Goal: Task Accomplishment & Management: Use online tool/utility

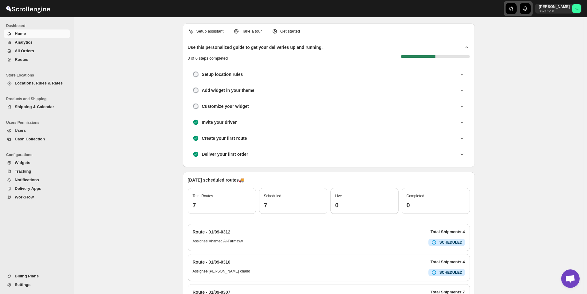
click at [514, 9] on icon "button" at bounding box center [511, 9] width 6 height 6
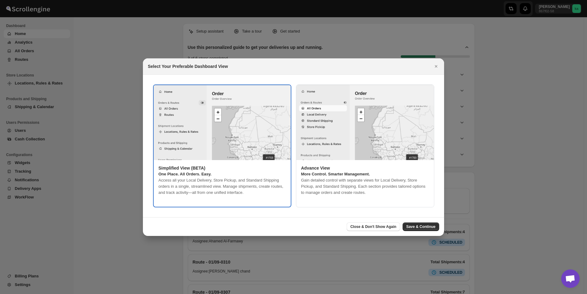
click at [280, 199] on div "Simplified View (BETA) One Place. All Orders. Easy. Access all your Local Deliv…" at bounding box center [222, 180] width 137 height 41
click at [422, 225] on span "Save & Continue" at bounding box center [420, 226] width 29 height 5
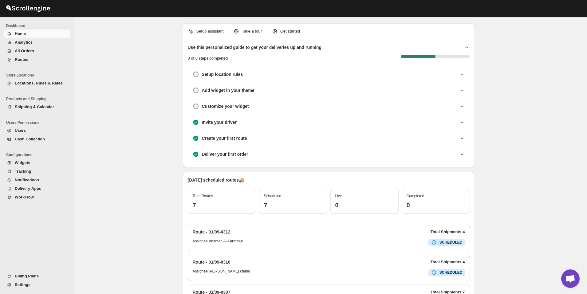
click at [30, 52] on span "All Orders" at bounding box center [24, 51] width 19 height 5
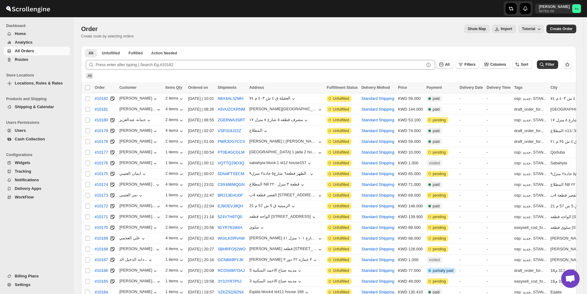
click at [29, 40] on span "Analytics" at bounding box center [24, 42] width 18 height 5
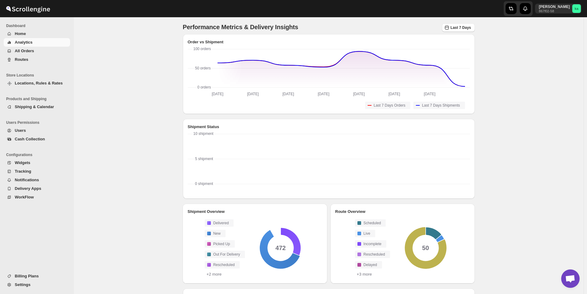
click at [29, 57] on span "Routes" at bounding box center [42, 60] width 54 height 6
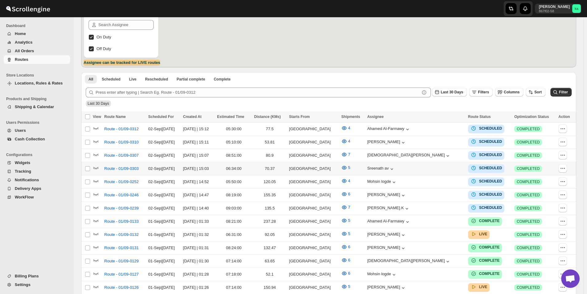
scroll to position [123, 0]
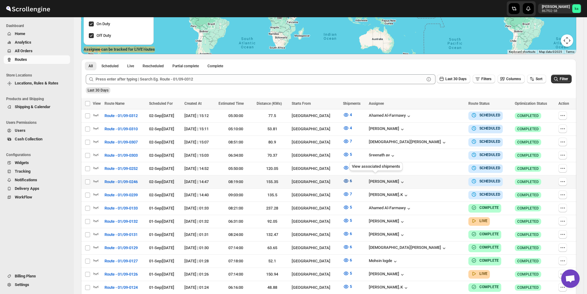
click at [355, 182] on button "6" at bounding box center [347, 181] width 16 height 10
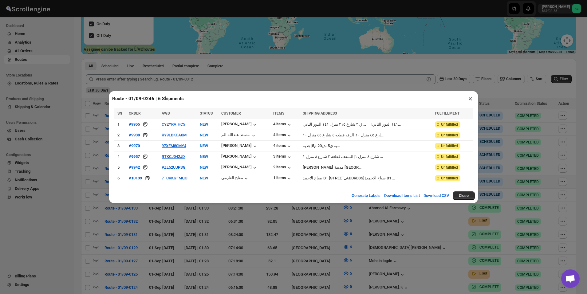
click at [345, 74] on div "Route - 01/09-0246 | 6 Shipments × SN ORDER AWB STATUS CUSTOMER ITEMS SHIPPING …" at bounding box center [293, 147] width 587 height 294
